Goal: Task Accomplishment & Management: Use online tool/utility

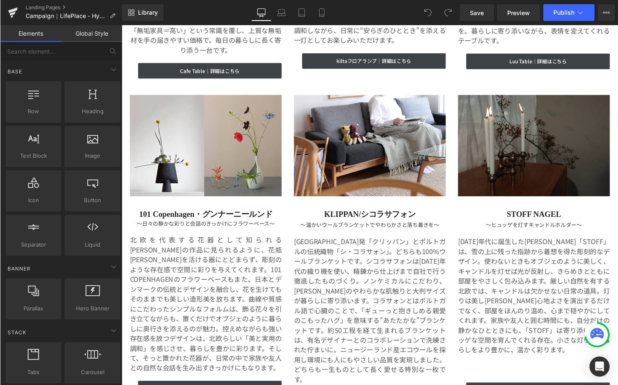
scroll to position [2498, 0]
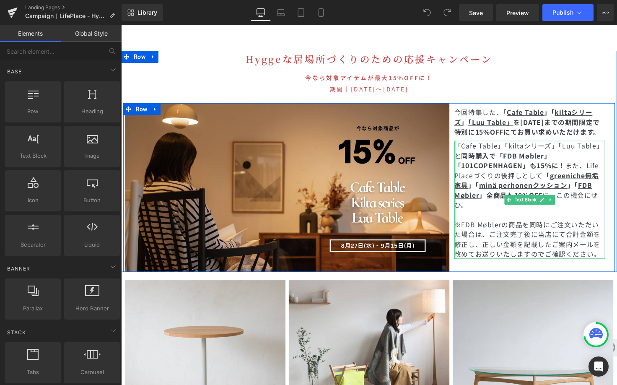
click at [462, 143] on div at bounding box center [463, 203] width 2 height 121
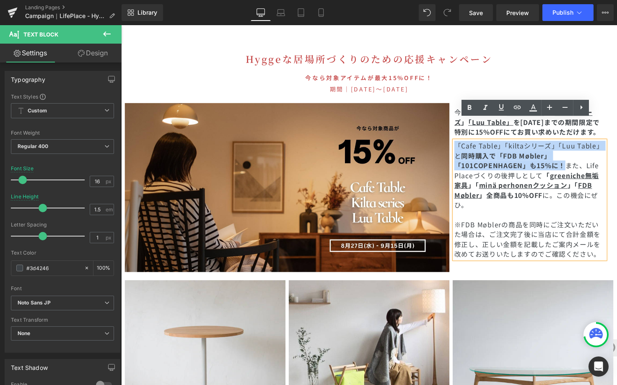
drag, startPoint x: 462, startPoint y: 125, endPoint x: 571, endPoint y: 149, distance: 111.9
click at [571, 149] on p "「Cafe Table」「kiltaシリーズ」「Luu Table」と 同時購入で 「FDB Møbler」「101COPENHAGEN」も15%に！ また、…" at bounding box center [539, 178] width 154 height 70
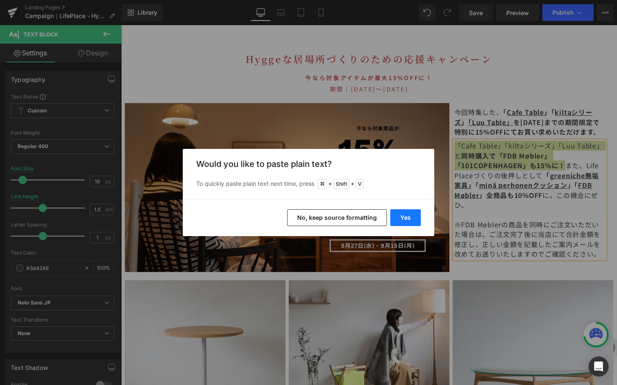
click at [409, 216] on button "Yes" at bounding box center [405, 217] width 31 height 17
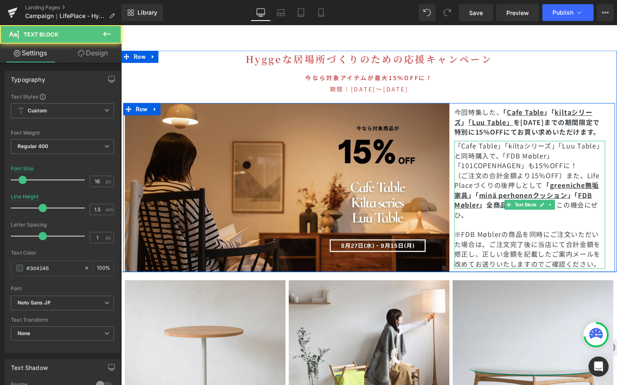
click at [595, 148] on p "「Cafe Table」「kiltaシリーズ」「Luu Table」と同時購入で、「FDB Møbler」「101COPENHAGEN」も15%OFFに！" at bounding box center [539, 158] width 154 height 30
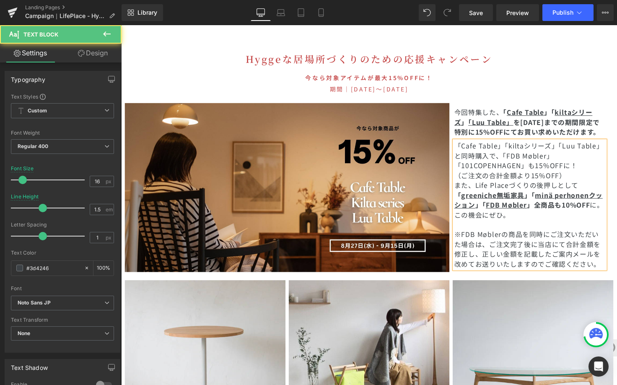
click at [589, 174] on p "（ご注文の合計金額より15%OFF）" at bounding box center [539, 179] width 154 height 10
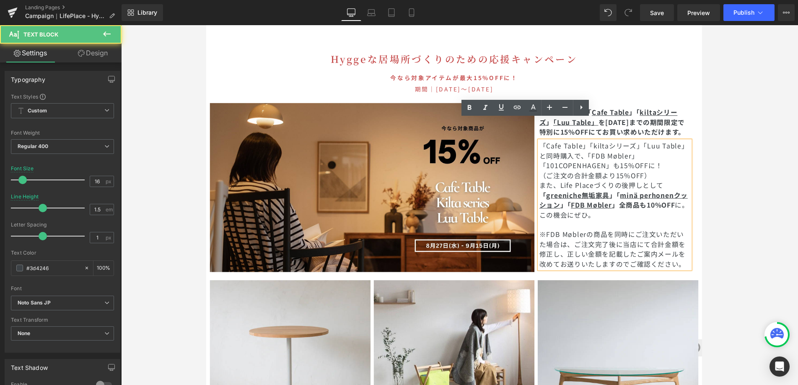
click at [558, 143] on span "「Cafe Table」「kiltaシリーズ」「Luu Table」と同時購入で、「FDB Møbler」「101COPENHAGEN」も15%OFFに！" at bounding box center [623, 158] width 153 height 30
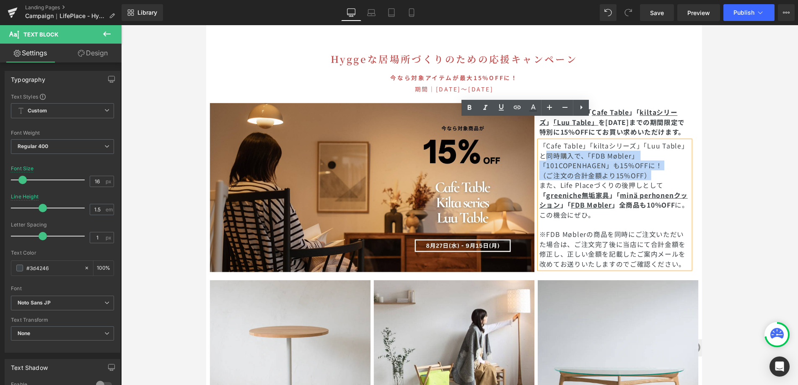
drag, startPoint x: 551, startPoint y: 137, endPoint x: 670, endPoint y: 155, distance: 120.4
click at [617, 155] on div "「Cafe Table」「kiltaシリーズ」「Luu Table」と同時購入で、「FDB Møbler」「101COPENHAGEN」も15%OFFに！ （…" at bounding box center [624, 208] width 154 height 131
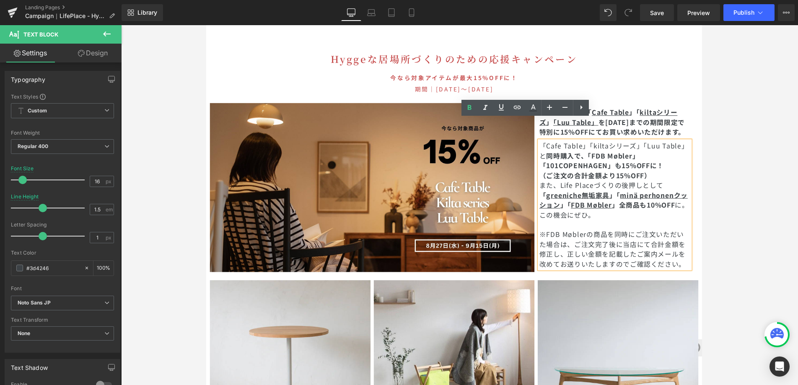
click at [617, 143] on span "「Cafe Table」「kiltaシリーズ」「Luu Table」と" at bounding box center [623, 153] width 153 height 20
click at [617, 143] on p "「Cafe Table」「kiltaシリーズ」「Luu Table」と 同時購入で、「FDB Møbler」「101COPENHAGEN」も15%OFFに！" at bounding box center [624, 158] width 154 height 30
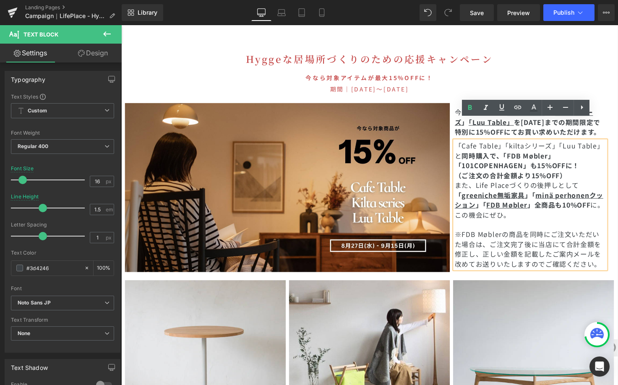
click at [578, 153] on strong "同時購入で、「FDB Møbler」「101COPENHAGEN」も15%OFFに！" at bounding box center [525, 163] width 127 height 20
click at [477, 16] on span "Save" at bounding box center [477, 12] width 14 height 9
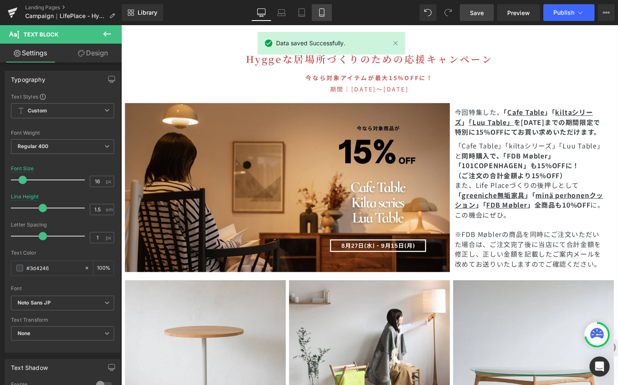
click at [321, 12] on icon at bounding box center [321, 12] width 8 height 8
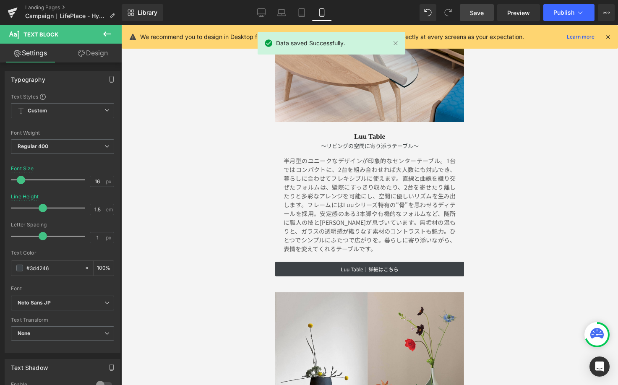
scroll to position [3790, 0]
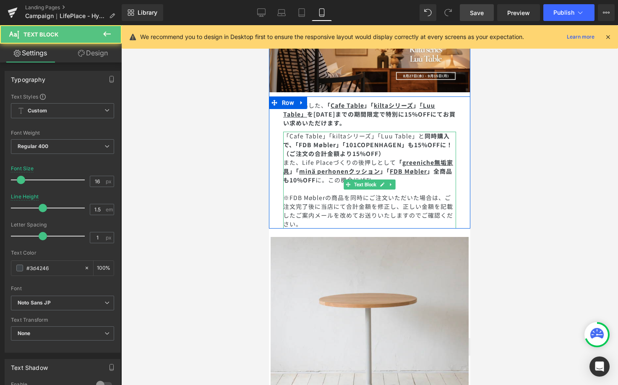
click at [295, 140] on p "「Cafe Table」「kiltaシリーズ」「Luu Table」と 同時購入で、「FDB Møbler」「101COPENHAGEN」も15%OFFに！" at bounding box center [369, 141] width 173 height 18
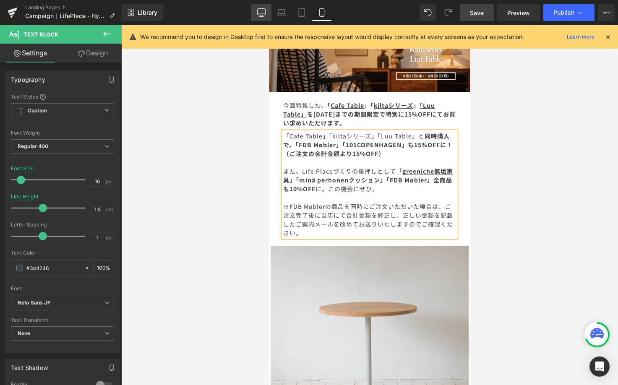
click at [262, 13] on icon at bounding box center [261, 12] width 8 height 8
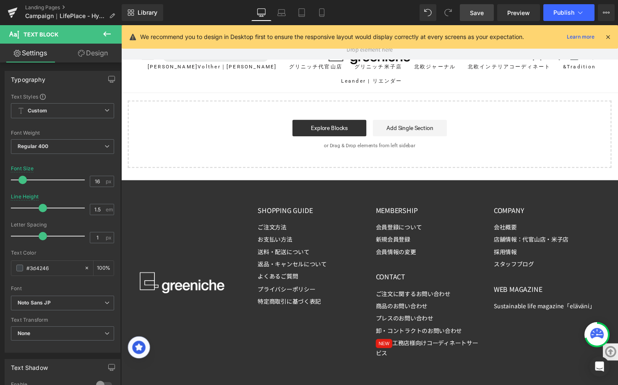
scroll to position [2501, 0]
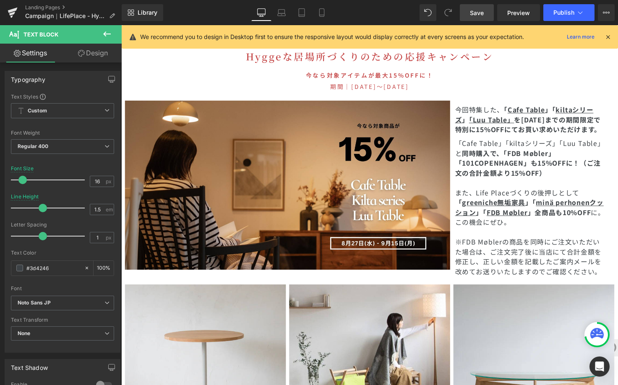
click at [479, 15] on span "Save" at bounding box center [477, 12] width 14 height 9
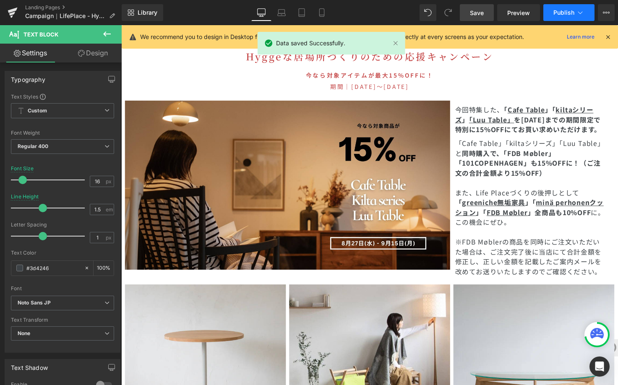
click at [579, 14] on icon at bounding box center [580, 12] width 8 height 8
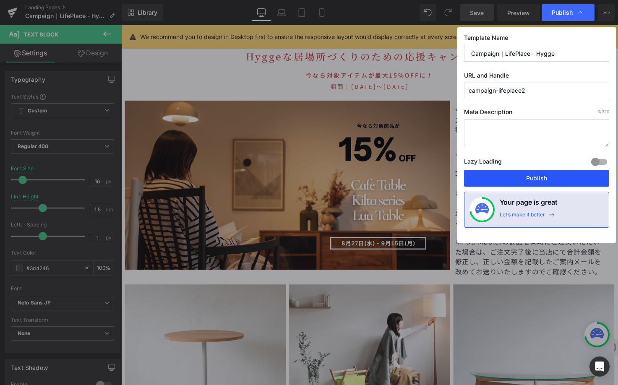
click at [523, 172] on button "Publish" at bounding box center [536, 178] width 145 height 17
